Goal: Find specific page/section: Find specific page/section

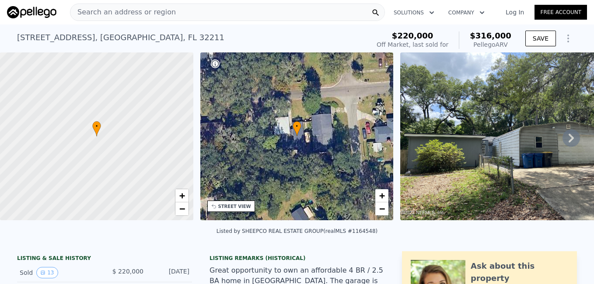
click at [316, 11] on div "Search an address or region" at bounding box center [227, 11] width 315 height 17
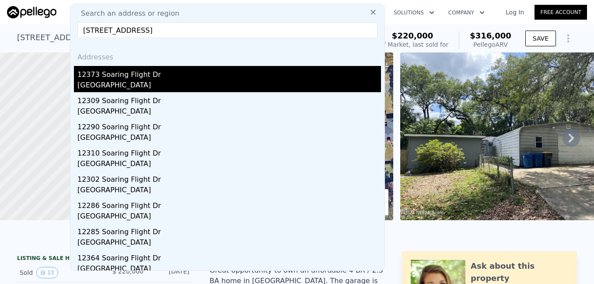
type input "[STREET_ADDRESS]"
click at [127, 80] on div "[GEOGRAPHIC_DATA]" at bounding box center [228, 86] width 303 height 12
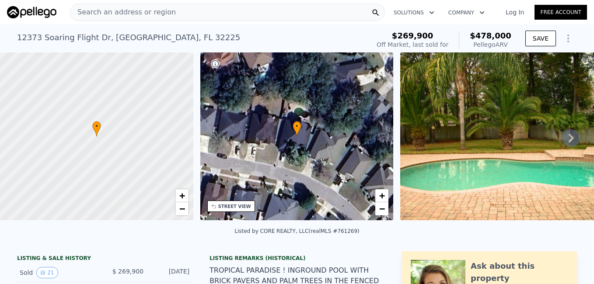
click at [569, 140] on icon at bounding box center [570, 137] width 17 height 17
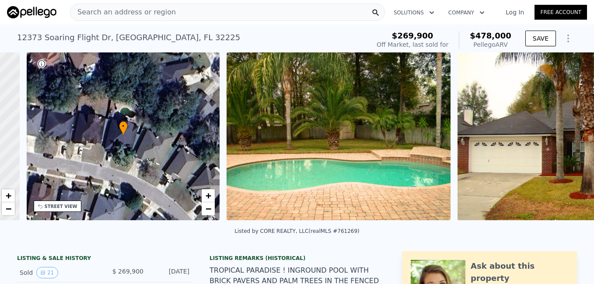
scroll to position [0, 204]
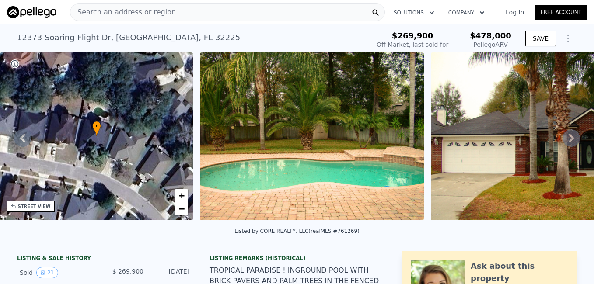
click at [568, 142] on icon at bounding box center [570, 138] width 5 height 9
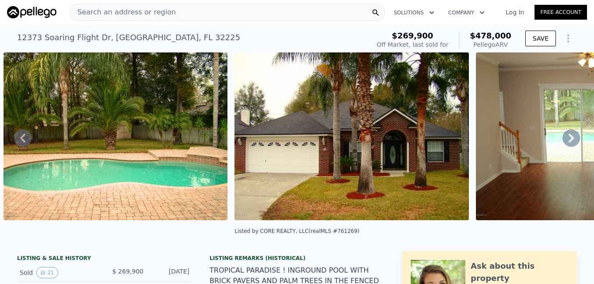
click at [568, 142] on icon at bounding box center [570, 138] width 5 height 9
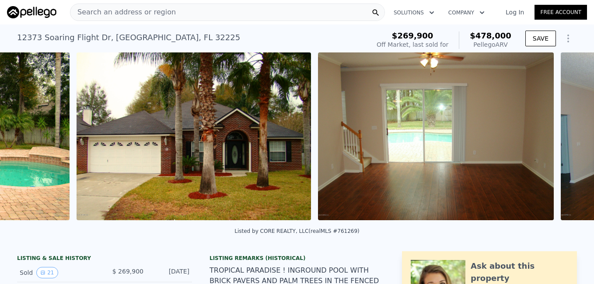
scroll to position [0, 631]
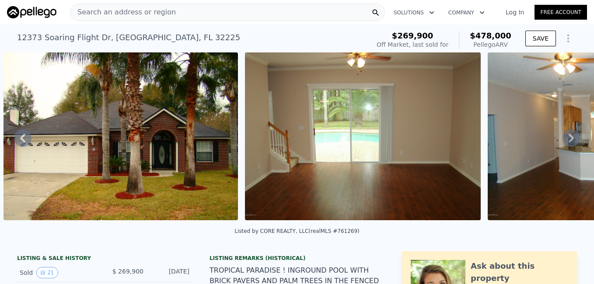
click at [568, 142] on icon at bounding box center [570, 138] width 5 height 9
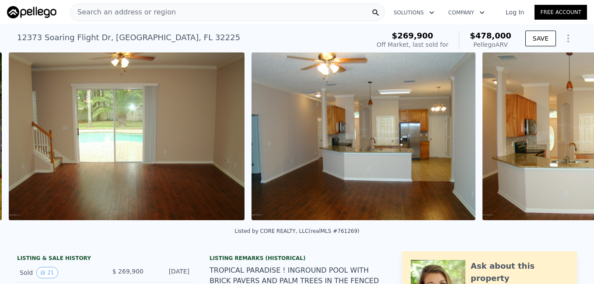
scroll to position [0, 872]
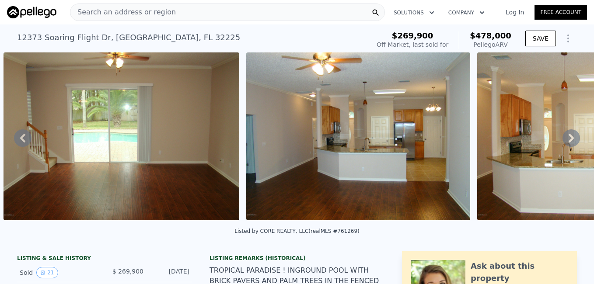
click at [568, 142] on icon at bounding box center [570, 138] width 5 height 9
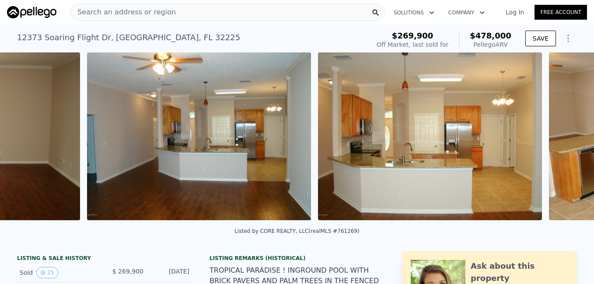
scroll to position [0, 1114]
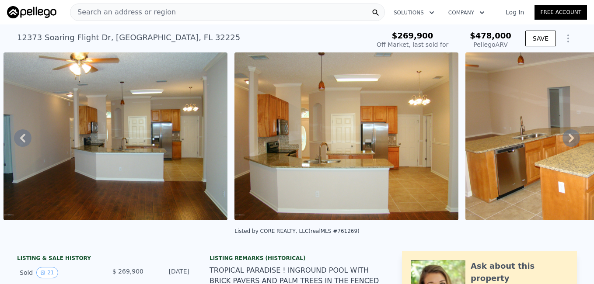
click at [568, 142] on icon at bounding box center [570, 138] width 5 height 9
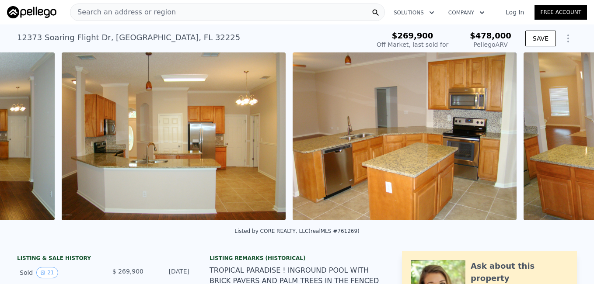
scroll to position [0, 1345]
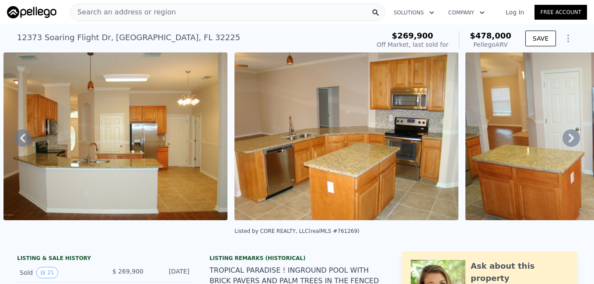
click at [568, 142] on icon at bounding box center [570, 138] width 5 height 9
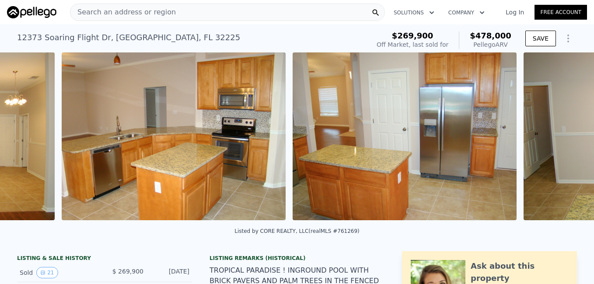
scroll to position [0, 1576]
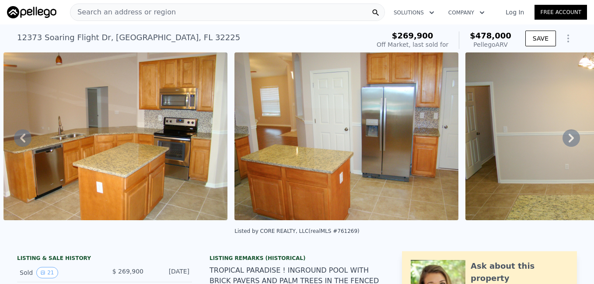
click at [568, 142] on icon at bounding box center [570, 138] width 5 height 9
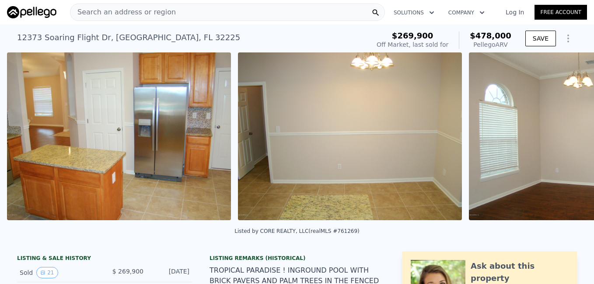
scroll to position [0, 1807]
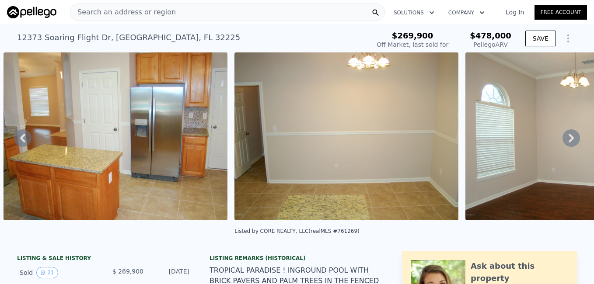
click at [568, 142] on icon at bounding box center [570, 138] width 5 height 9
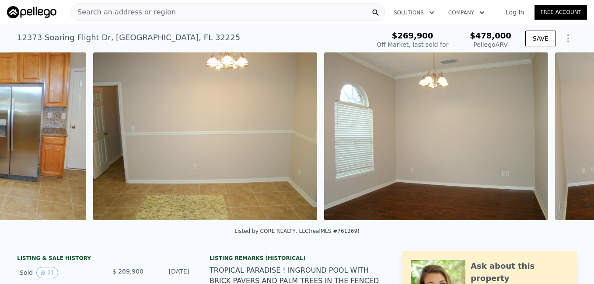
scroll to position [0, 2038]
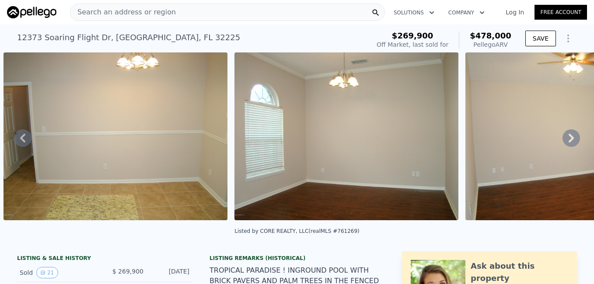
click at [568, 142] on icon at bounding box center [570, 138] width 5 height 9
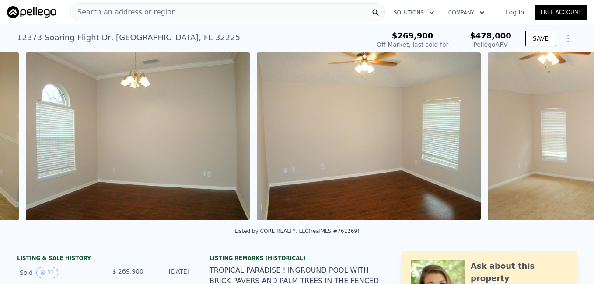
scroll to position [0, 2268]
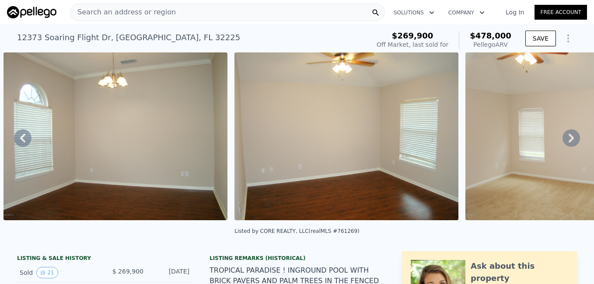
click at [568, 142] on icon at bounding box center [570, 138] width 5 height 9
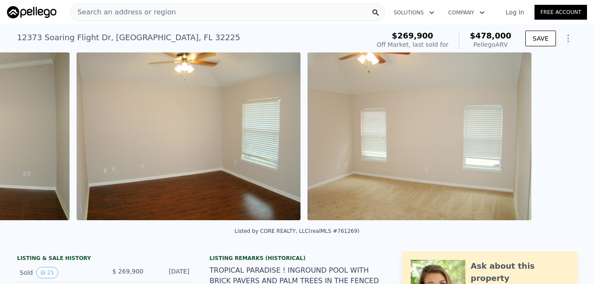
scroll to position [0, 2499]
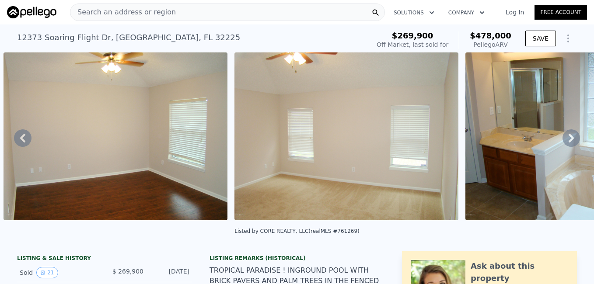
click at [564, 134] on icon at bounding box center [570, 137] width 17 height 17
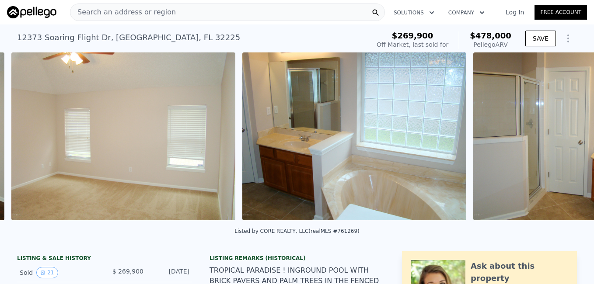
scroll to position [0, 2730]
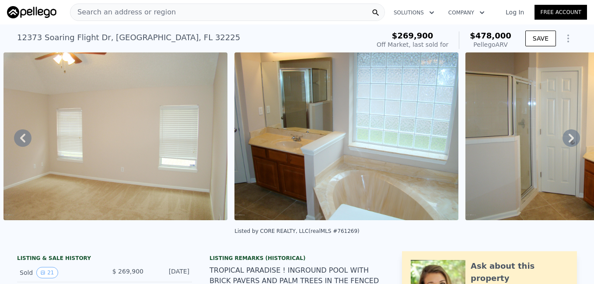
click at [564, 134] on icon at bounding box center [570, 137] width 17 height 17
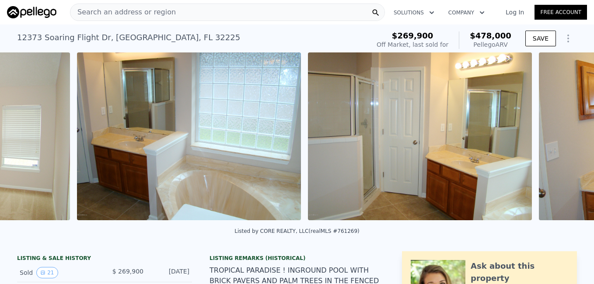
scroll to position [0, 2961]
